Goal: Transaction & Acquisition: Download file/media

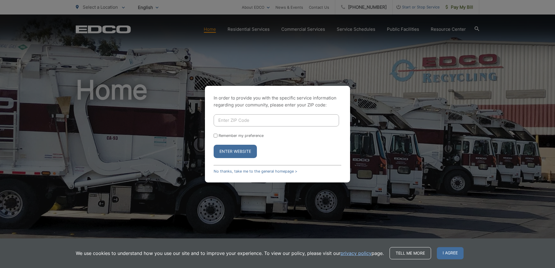
click at [228, 151] on button "Enter Website" at bounding box center [234, 151] width 43 height 13
click at [250, 118] on input "Enter ZIP Code" at bounding box center [275, 120] width 125 height 12
type input "92553"
click at [229, 152] on button "Enter Website" at bounding box center [234, 151] width 43 height 13
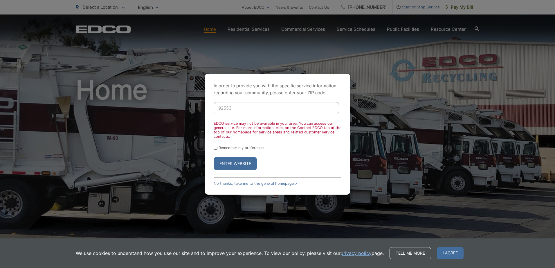
click at [262, 105] on input "92553" at bounding box center [275, 108] width 125 height 12
click at [253, 182] on link "No thanks, take me to the general homepage >" at bounding box center [255, 183] width 84 height 4
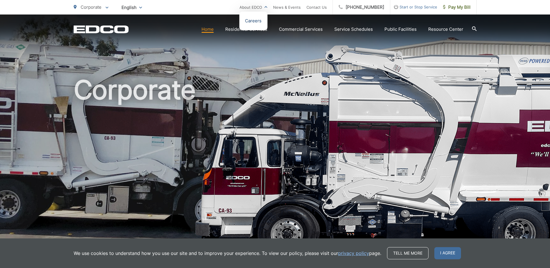
click at [262, 21] on link "Careers" at bounding box center [253, 20] width 17 height 7
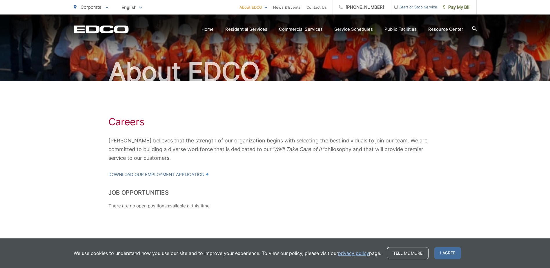
scroll to position [47, 0]
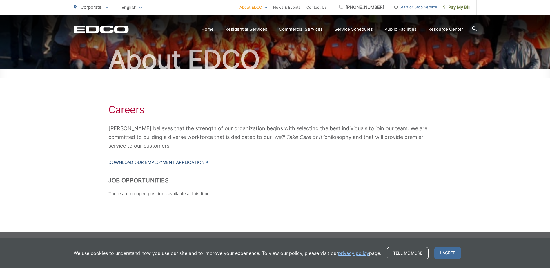
click at [177, 159] on link "Download our Employment Application" at bounding box center [158, 162] width 100 height 7
